Goal: Information Seeking & Learning: Find specific page/section

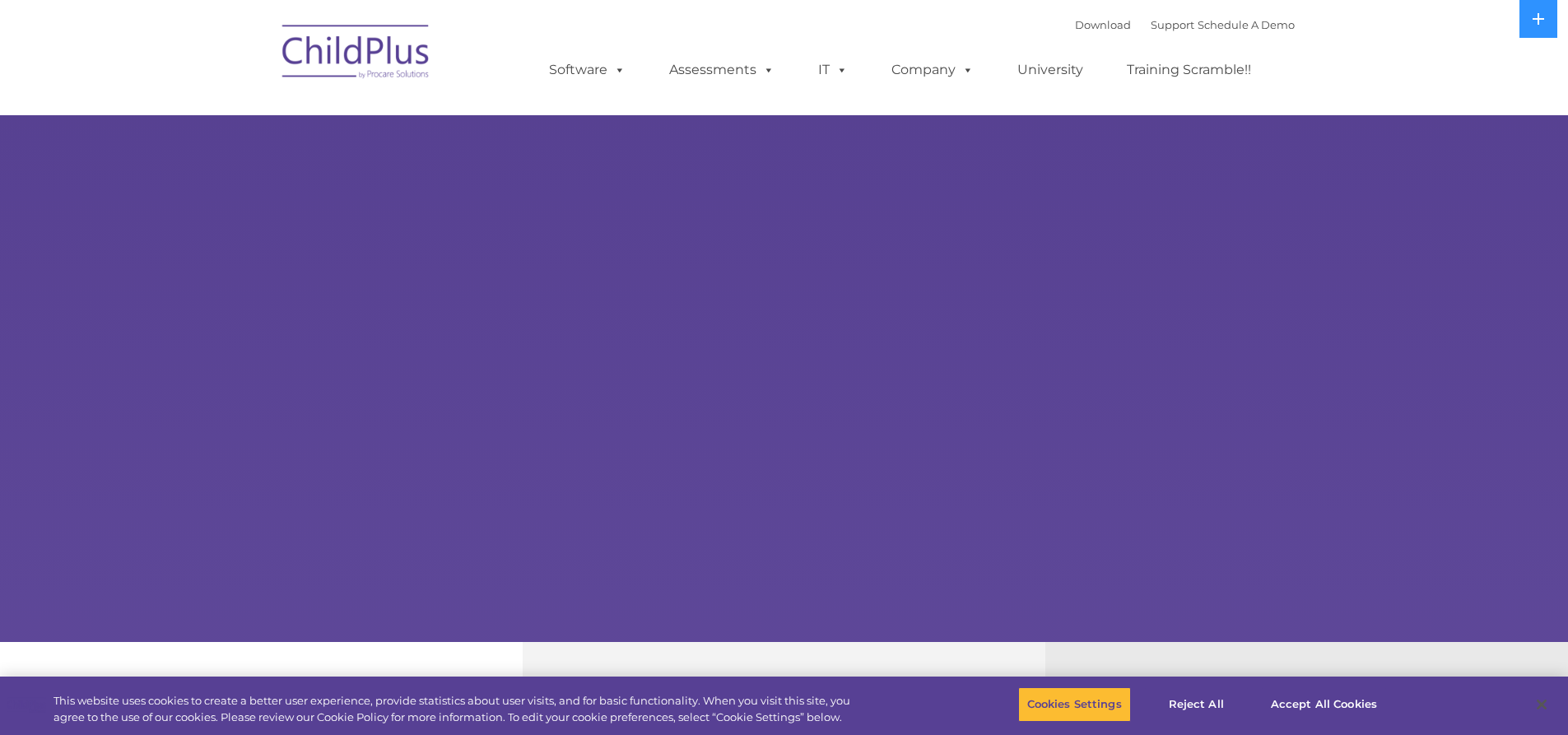
select select "MEDIUM"
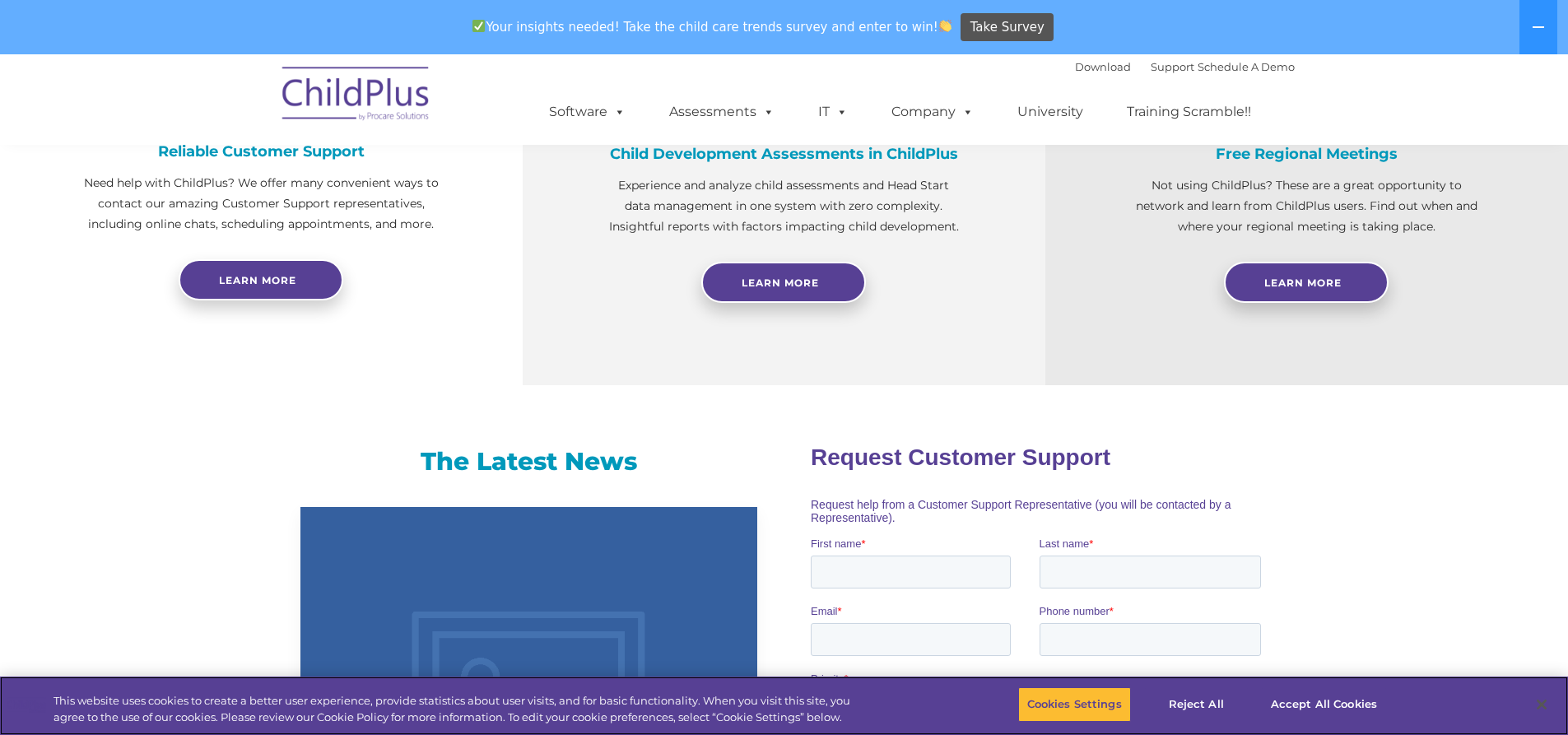
scroll to position [697, 0]
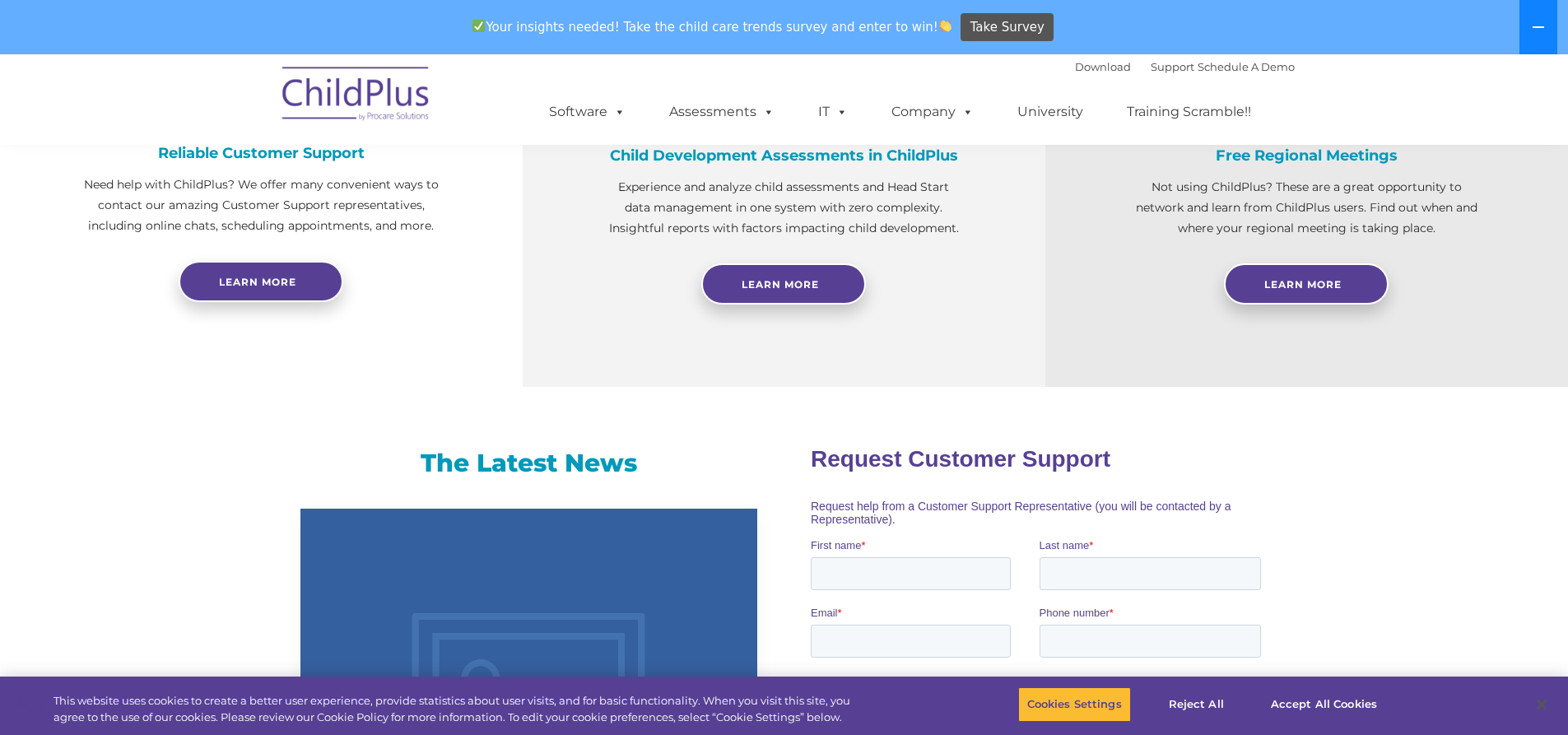
click at [1539, 21] on icon at bounding box center [1539, 27] width 13 height 13
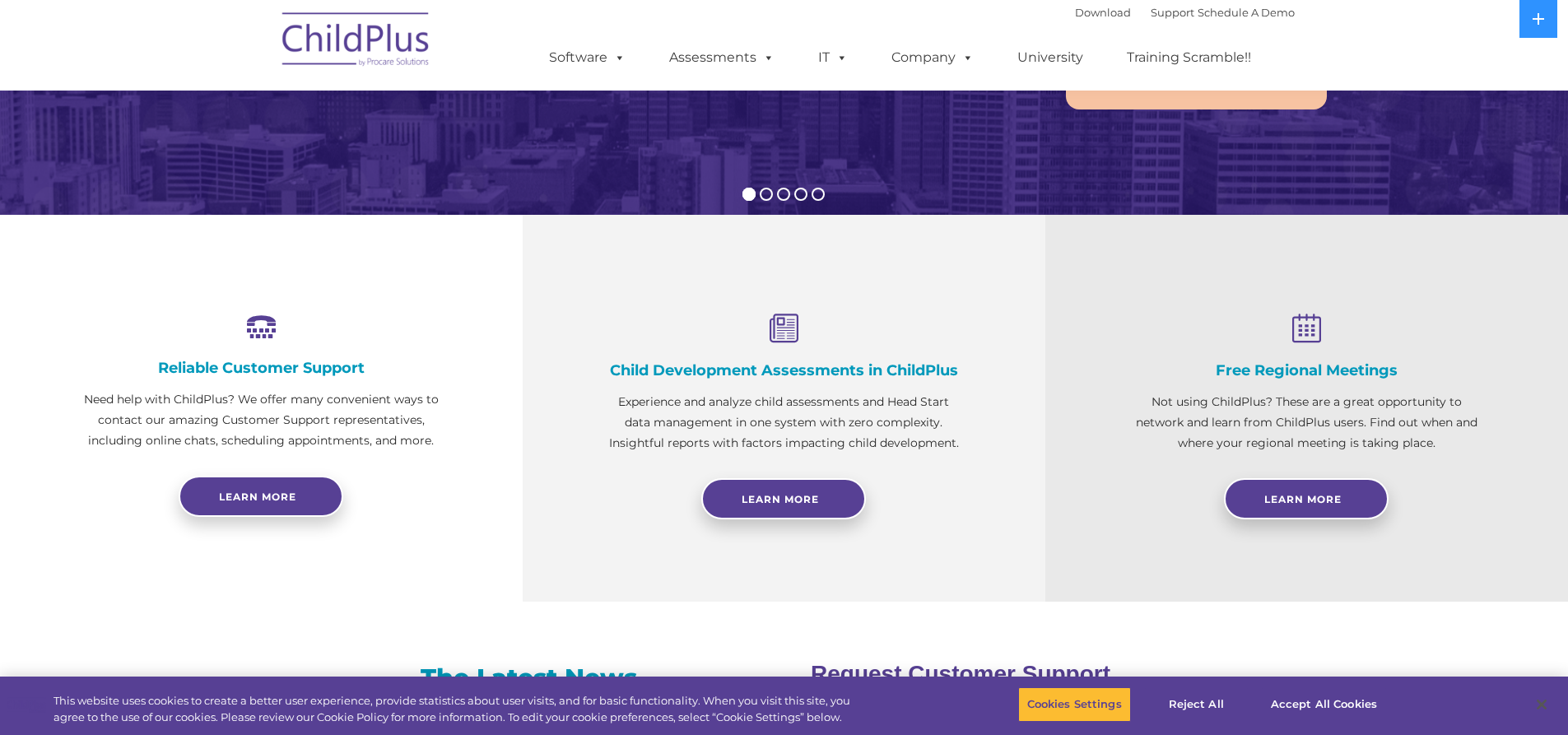
scroll to position [415, 0]
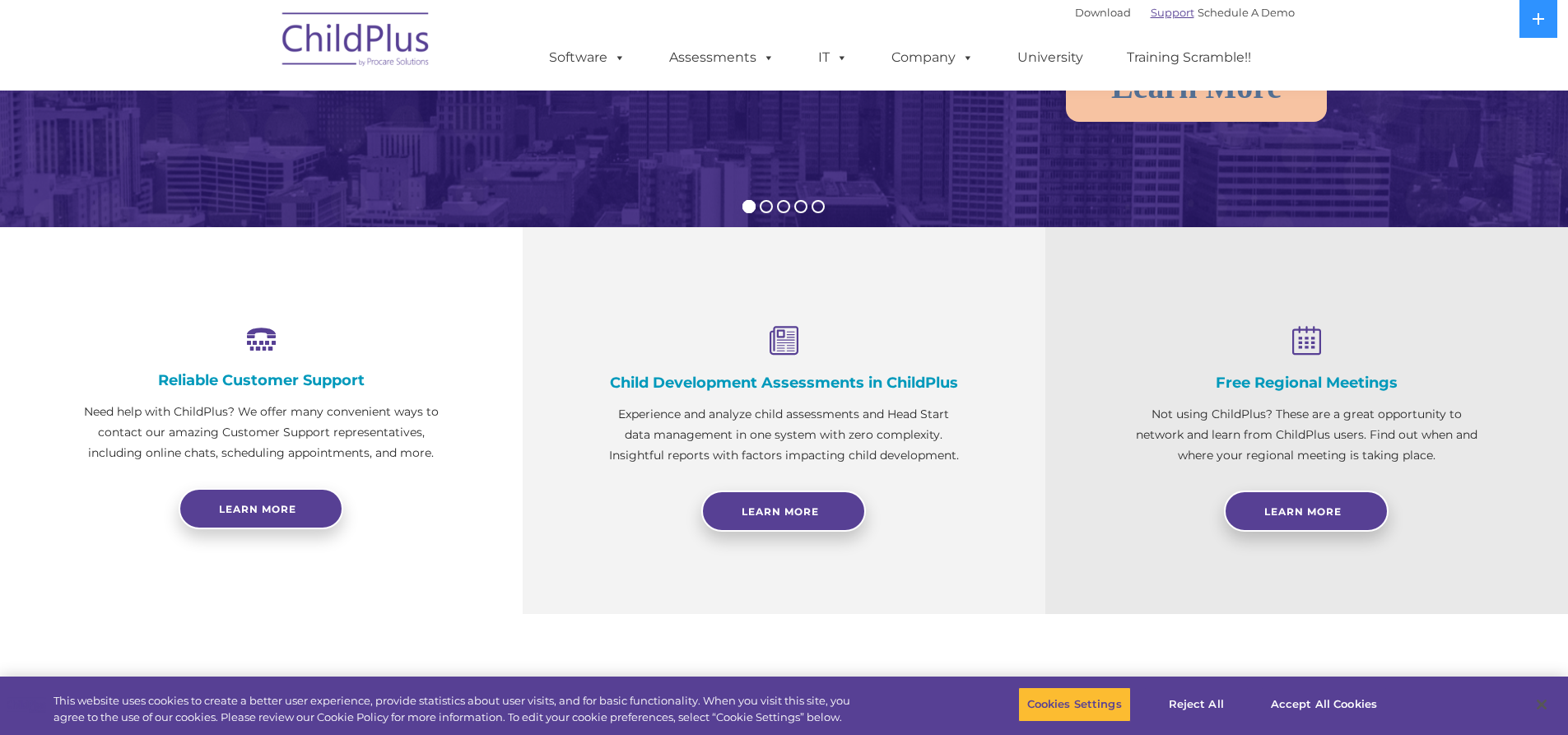
click at [1151, 13] on link "Support" at bounding box center [1173, 12] width 44 height 13
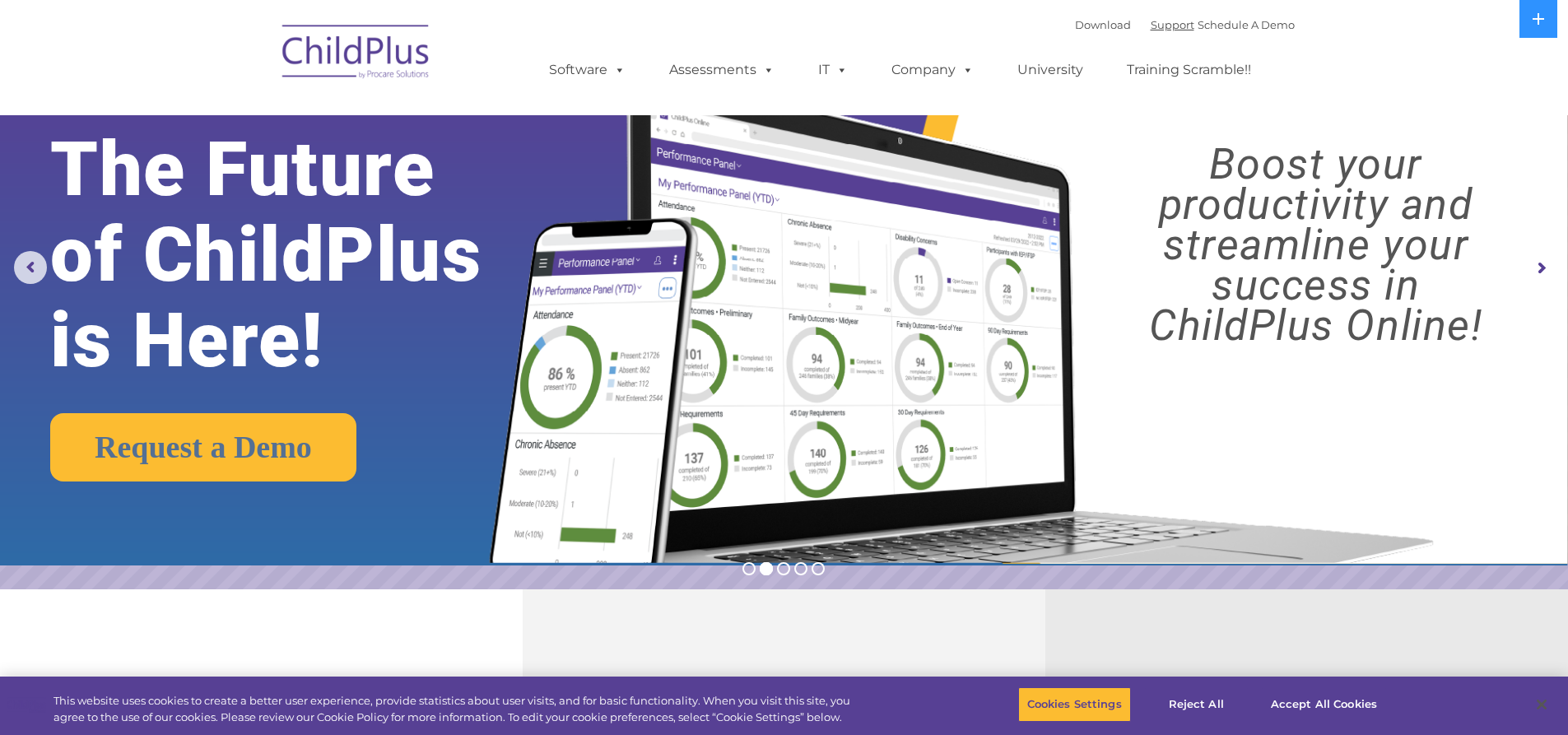
scroll to position [0, 0]
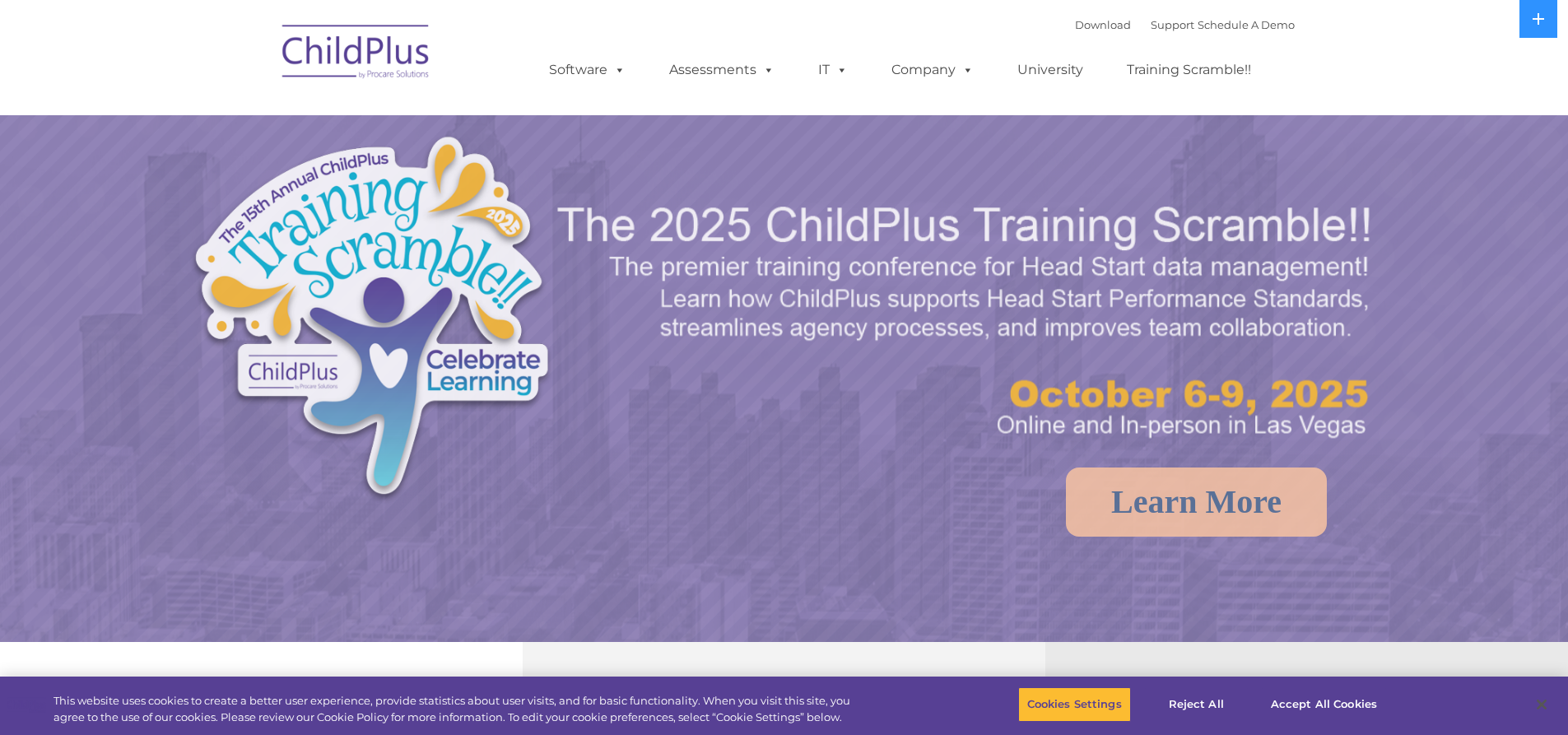
select select "MEDIUM"
